Goal: Book appointment/travel/reservation

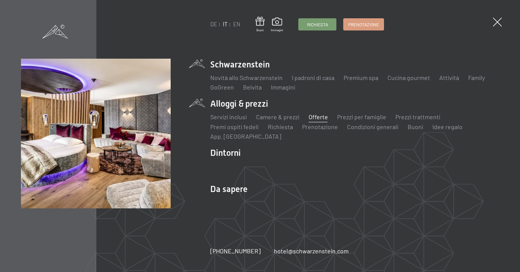
click at [317, 117] on link "Offerte" at bounding box center [318, 116] width 19 height 7
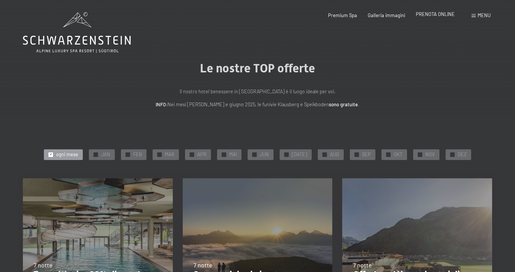
click at [433, 15] on span "PRENOTA ONLINE" at bounding box center [435, 14] width 39 height 6
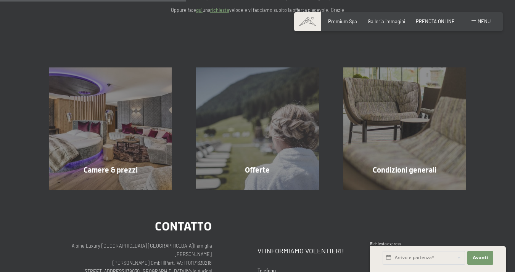
scroll to position [118, 0]
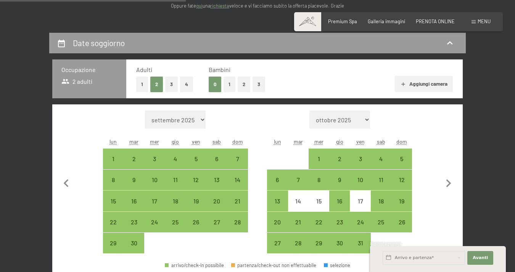
click at [145, 85] on button "1" at bounding box center [142, 85] width 12 height 16
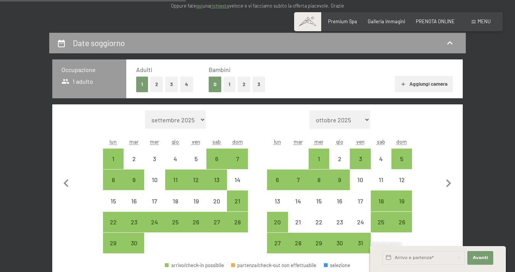
click at [228, 87] on button "1" at bounding box center [229, 85] width 12 height 16
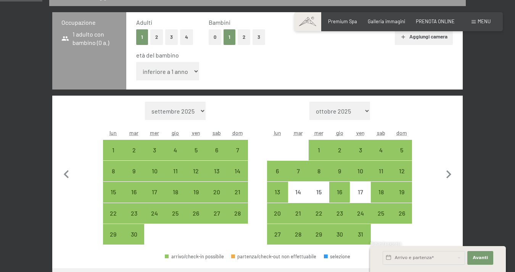
scroll to position [221, 0]
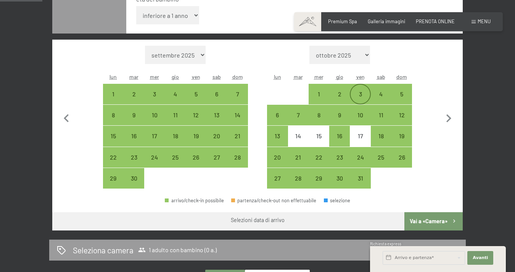
click at [365, 94] on div "3" at bounding box center [359, 100] width 19 height 19
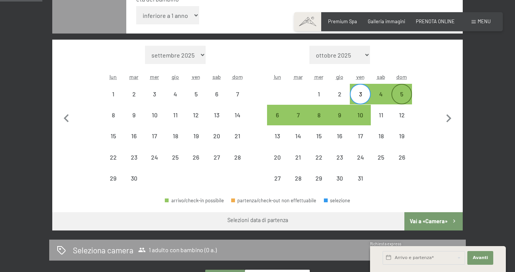
click at [402, 97] on div "5" at bounding box center [401, 100] width 19 height 19
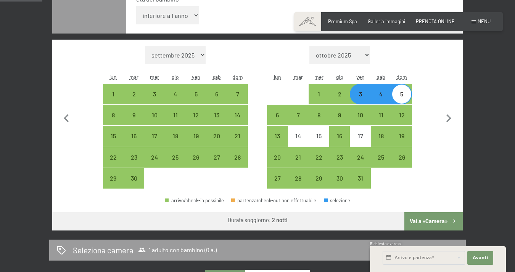
click at [434, 222] on button "Vai a «Camera»" at bounding box center [433, 221] width 58 height 18
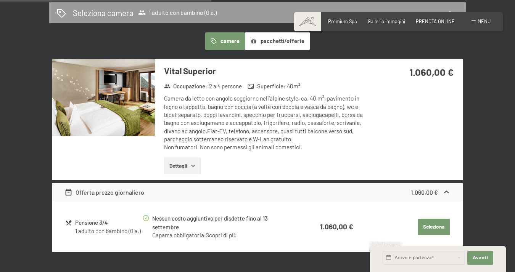
scroll to position [18, 0]
